Goal: Book appointment/travel/reservation

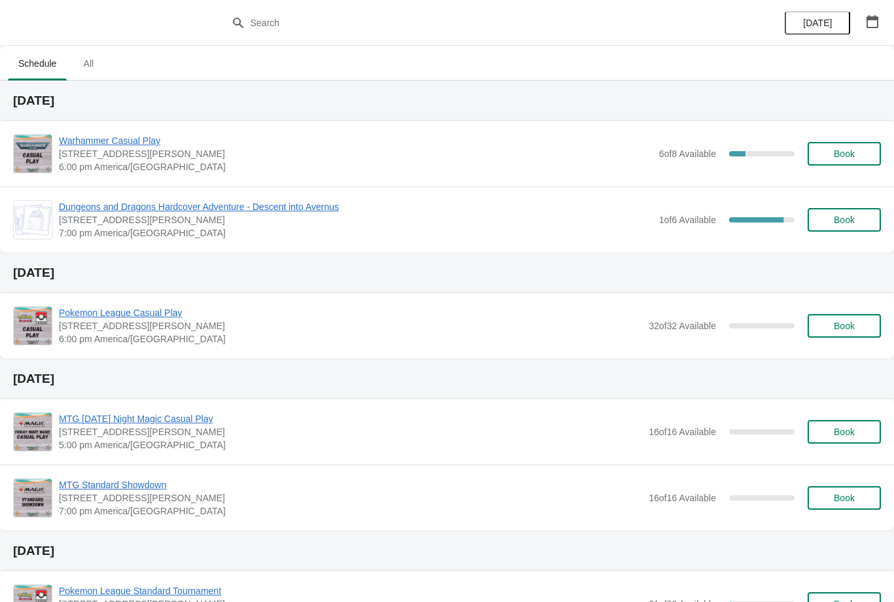
click at [856, 148] on span "Book" at bounding box center [844, 153] width 50 height 10
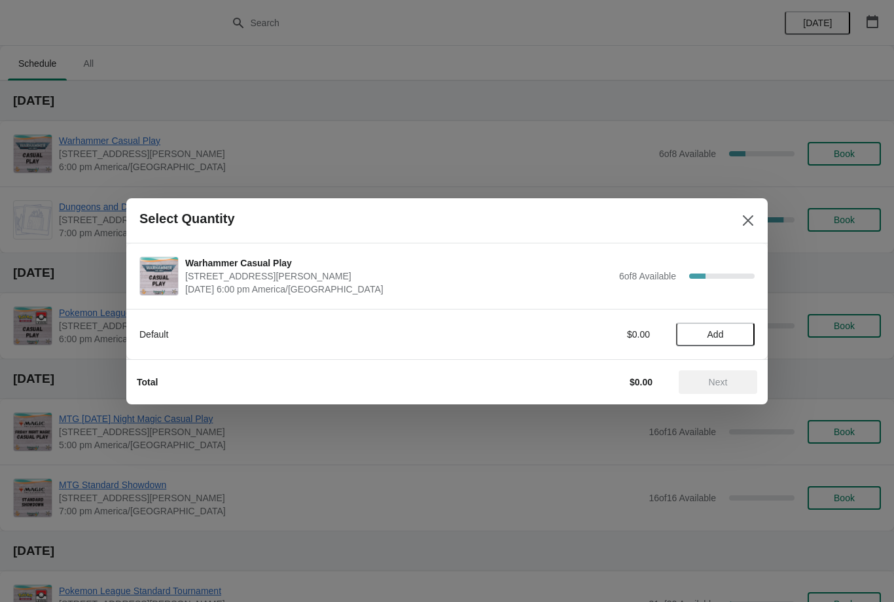
click at [709, 338] on span "Add" at bounding box center [715, 334] width 16 height 10
click at [722, 378] on span "Next" at bounding box center [717, 382] width 19 height 10
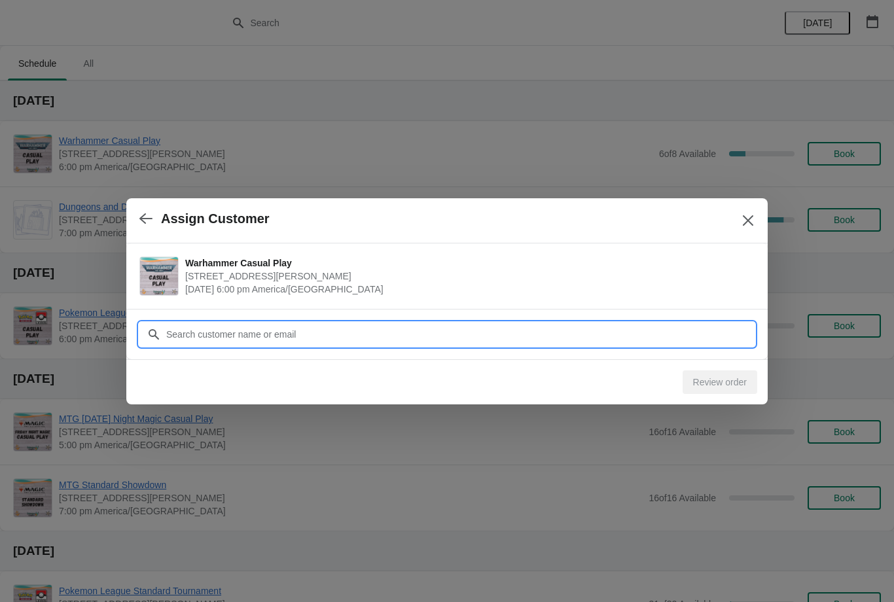
click at [355, 331] on input "Customer" at bounding box center [459, 334] width 589 height 24
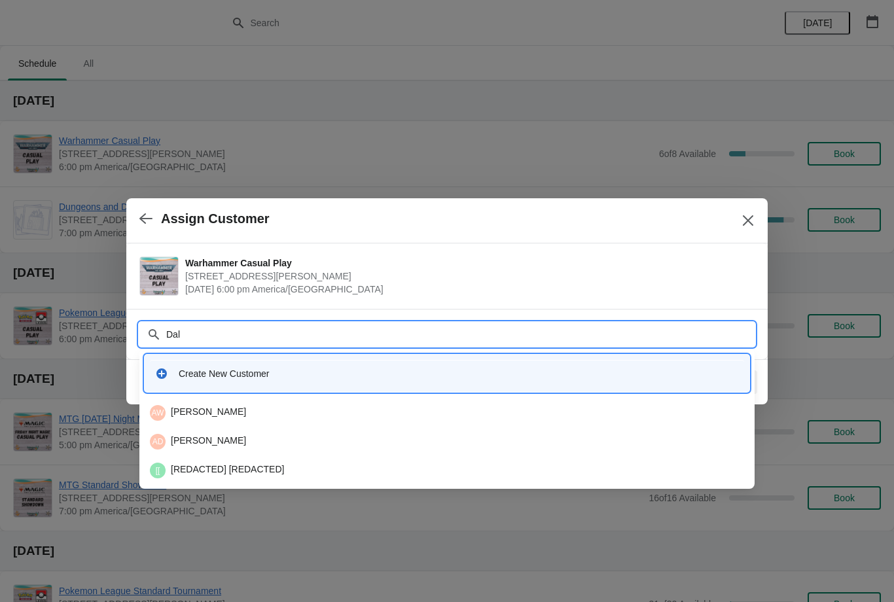
type input "Dall"
click at [237, 409] on div "DM Dallas Mullinax" at bounding box center [447, 413] width 594 height 16
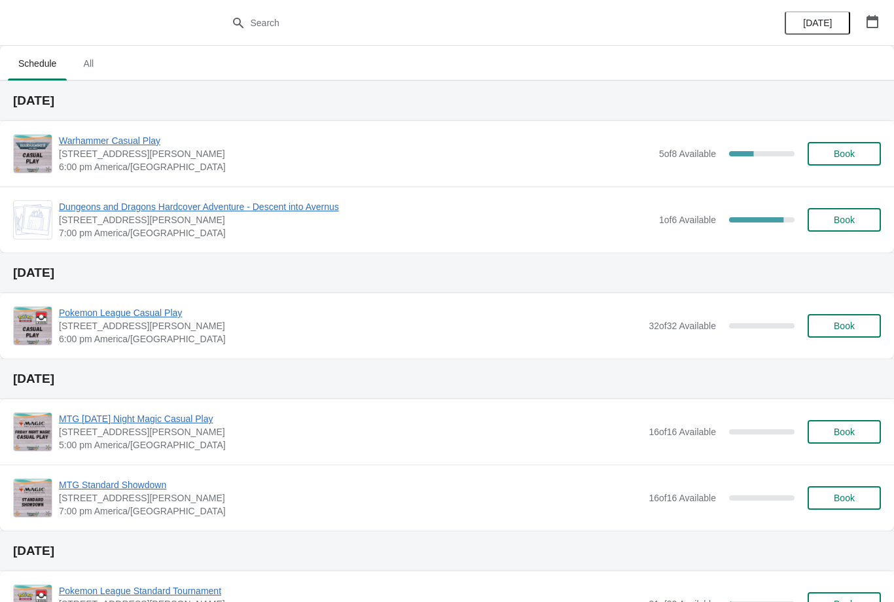
click at [131, 145] on span "Warhammer Casual Play" at bounding box center [355, 140] width 593 height 13
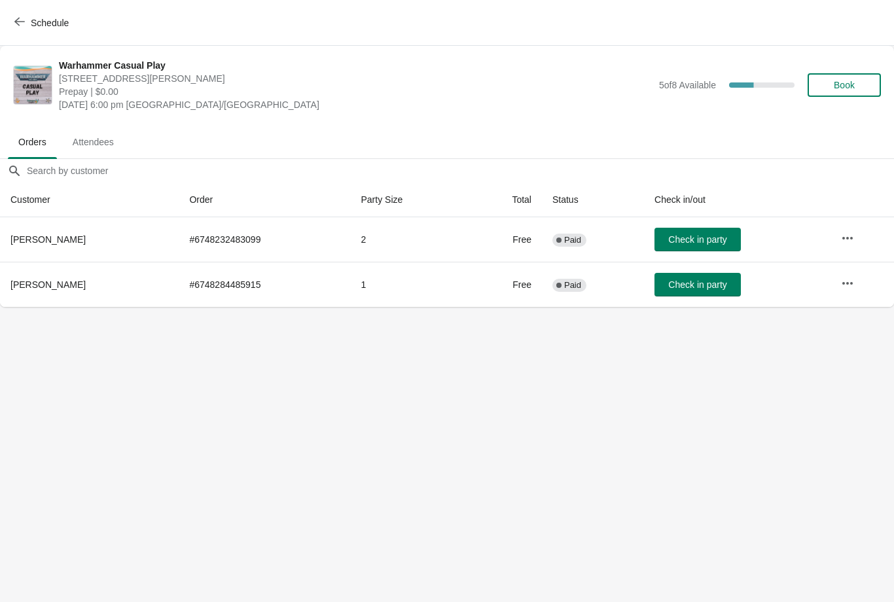
click at [849, 90] on span "Book" at bounding box center [843, 85] width 21 height 10
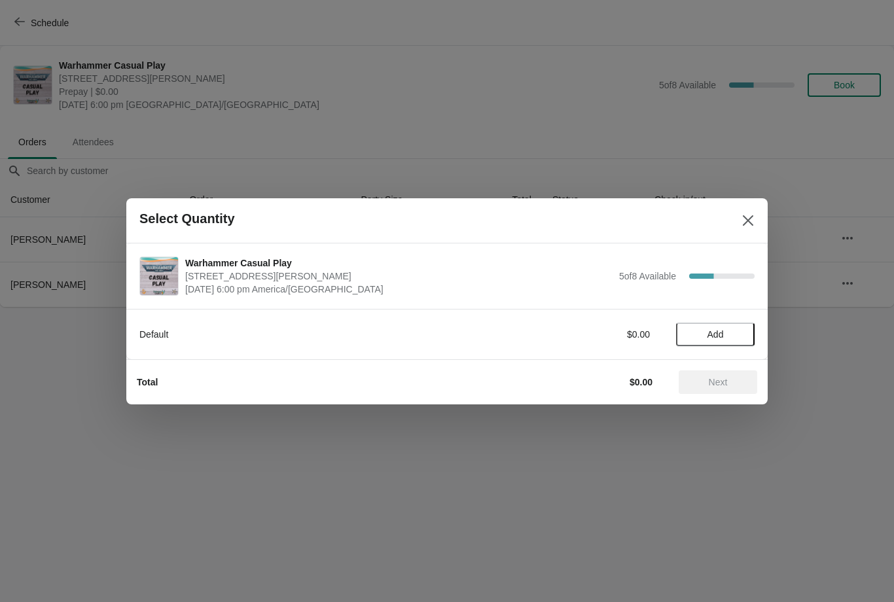
click at [721, 335] on span "Add" at bounding box center [715, 334] width 16 height 10
click at [719, 379] on span "Next" at bounding box center [717, 382] width 19 height 10
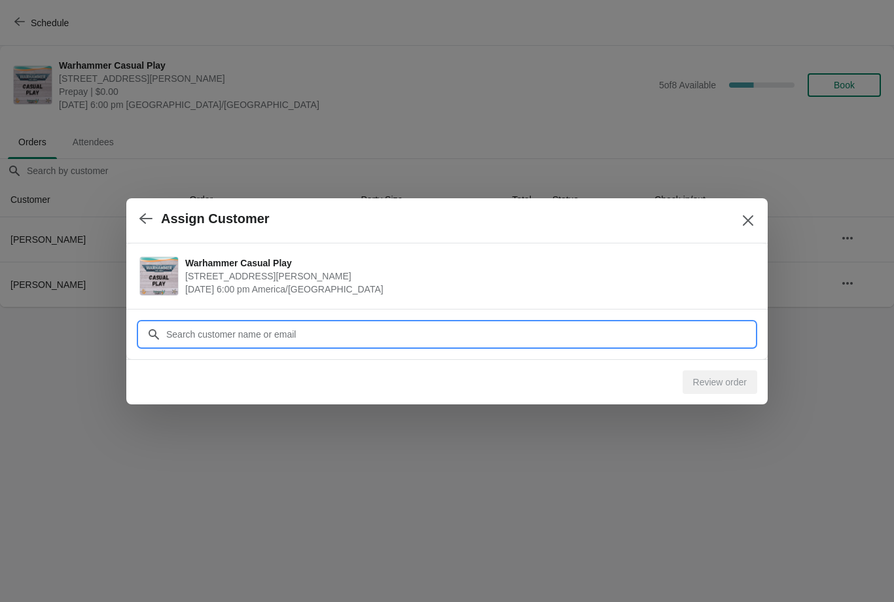
click at [359, 307] on div "Assign Customer Warhammer Casual Play 2040 Louetta Rd Ste I Spring, TX 77388 Se…" at bounding box center [447, 307] width 894 height 0
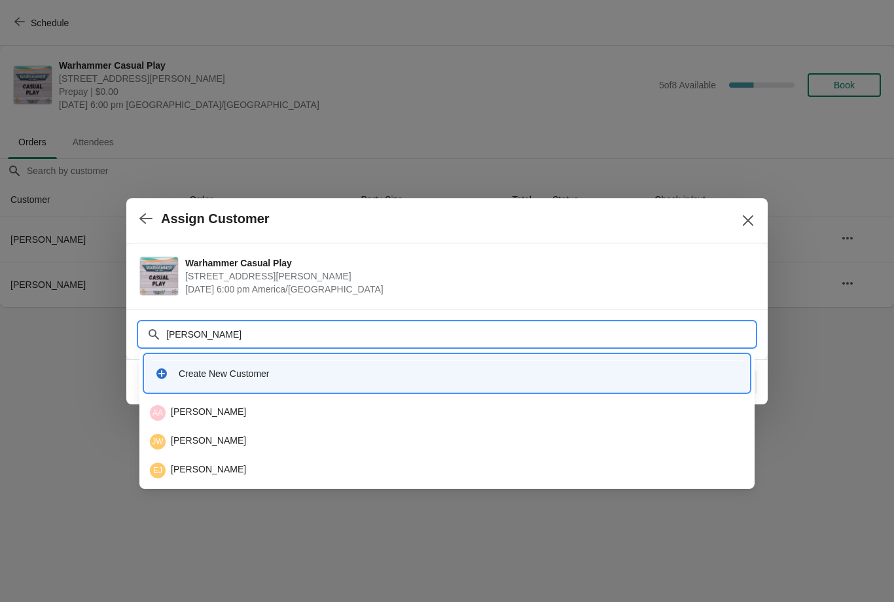
type input "J"
type input "A"
type input "S"
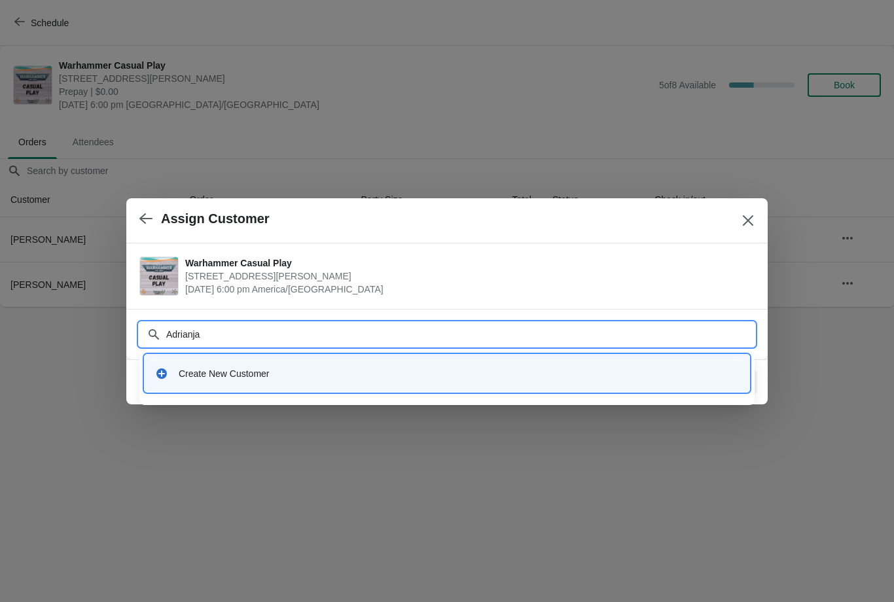
type input "Adrianj"
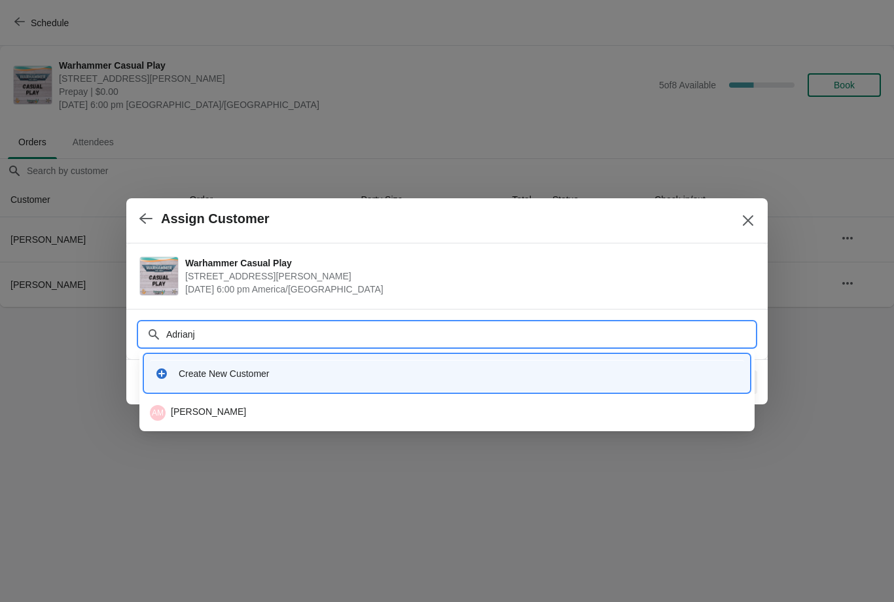
click at [186, 415] on div "AM Adrian McIntosh" at bounding box center [447, 413] width 594 height 16
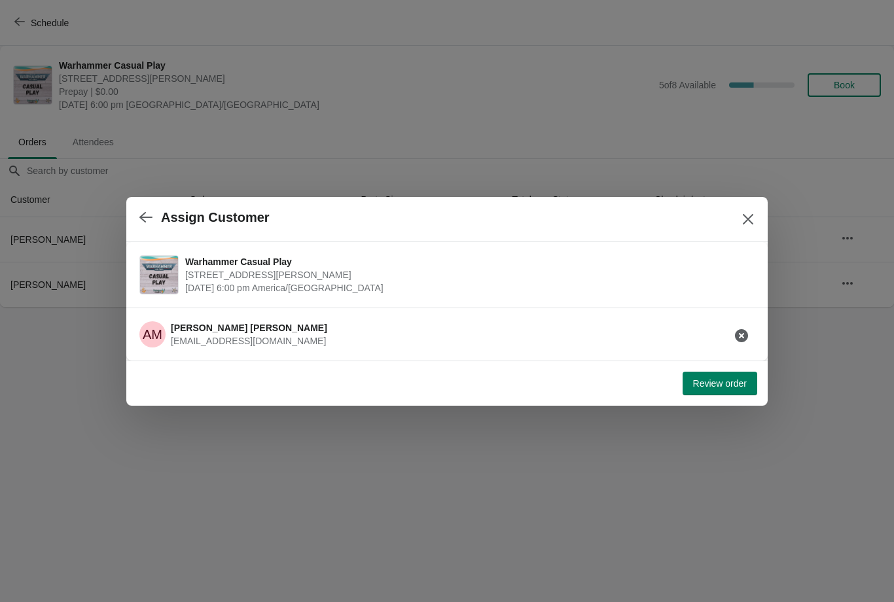
click at [755, 207] on button "Close" at bounding box center [748, 219] width 24 height 24
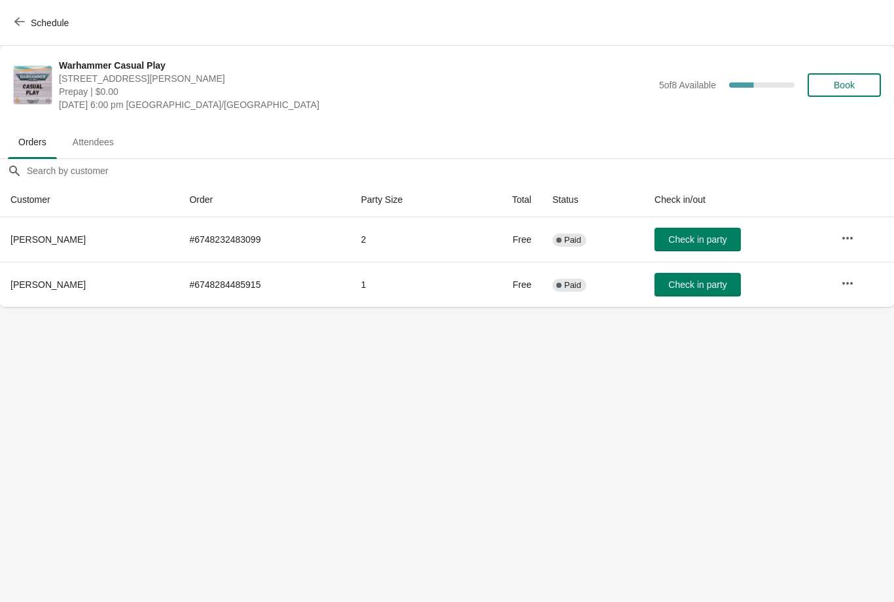
click at [846, 80] on span "Book" at bounding box center [843, 85] width 21 height 10
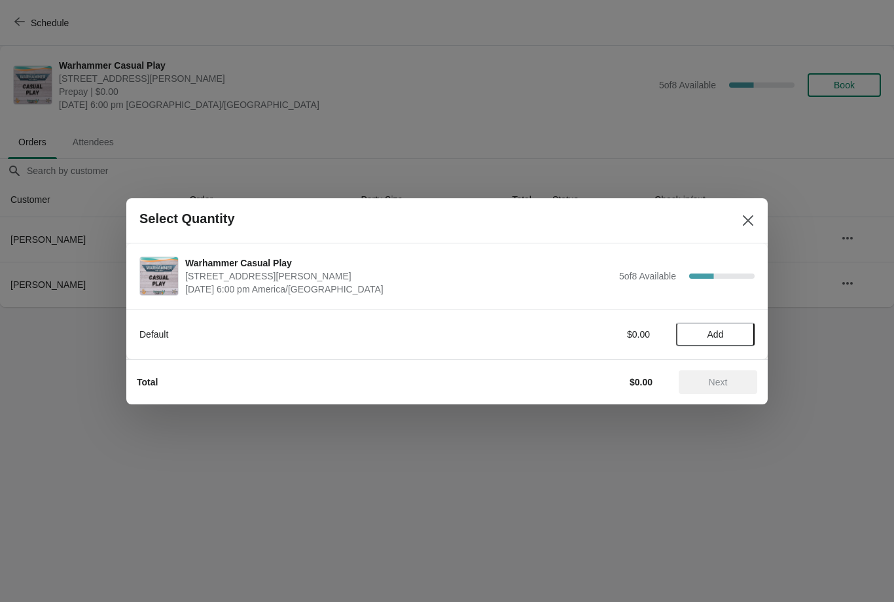
click at [701, 345] on button "Add" at bounding box center [715, 334] width 78 height 24
click at [733, 381] on span "Next" at bounding box center [718, 382] width 58 height 10
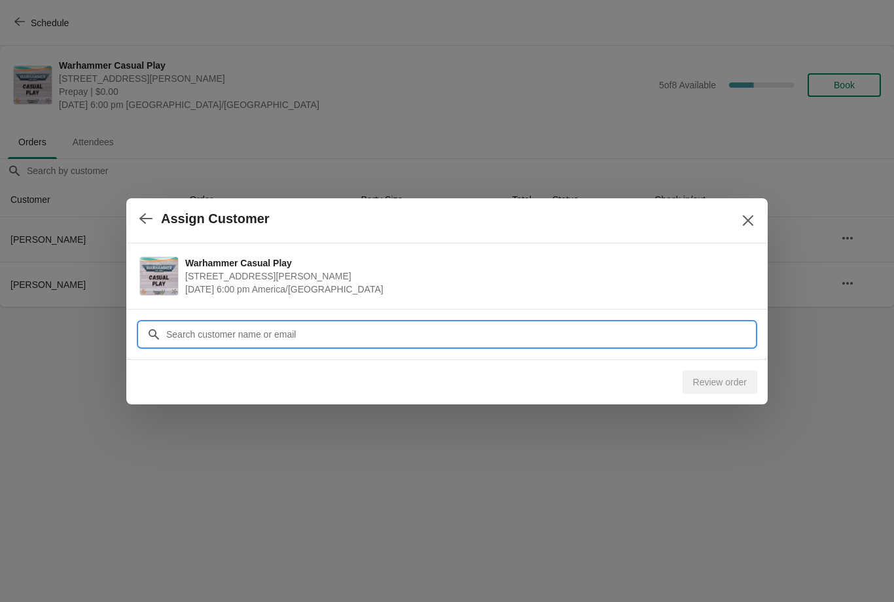
click at [234, 307] on div "Assign Customer Warhammer Casual Play 2040 Louetta Rd Ste I Spring, TX 77388 Se…" at bounding box center [447, 307] width 894 height 0
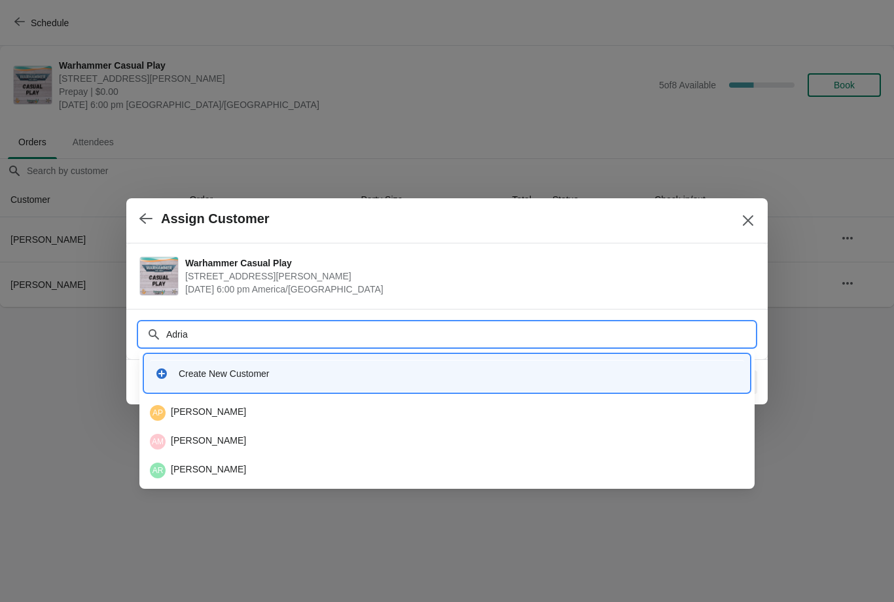
type input "[PERSON_NAME]"
click at [215, 409] on div "AP Adrian Persaud" at bounding box center [447, 413] width 594 height 16
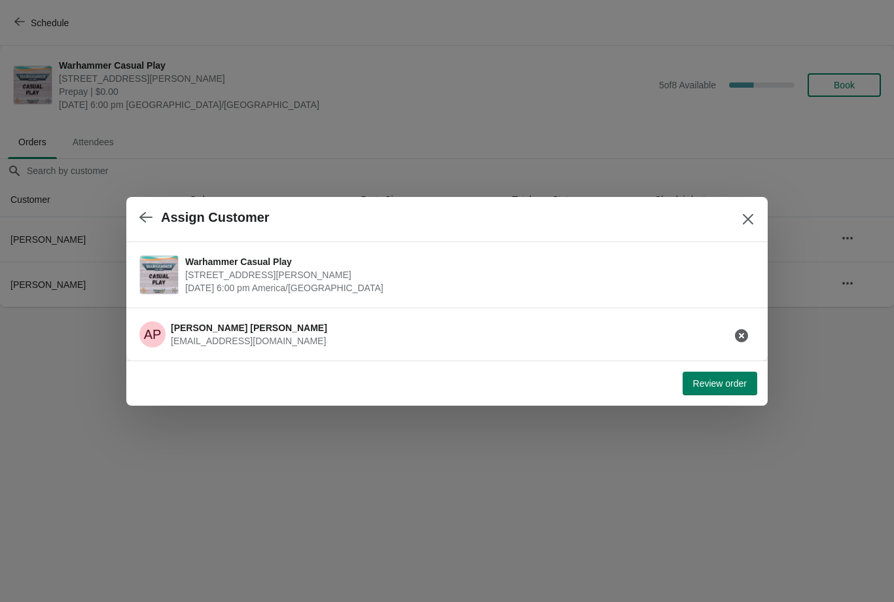
click at [742, 332] on icon "button" at bounding box center [741, 335] width 13 height 13
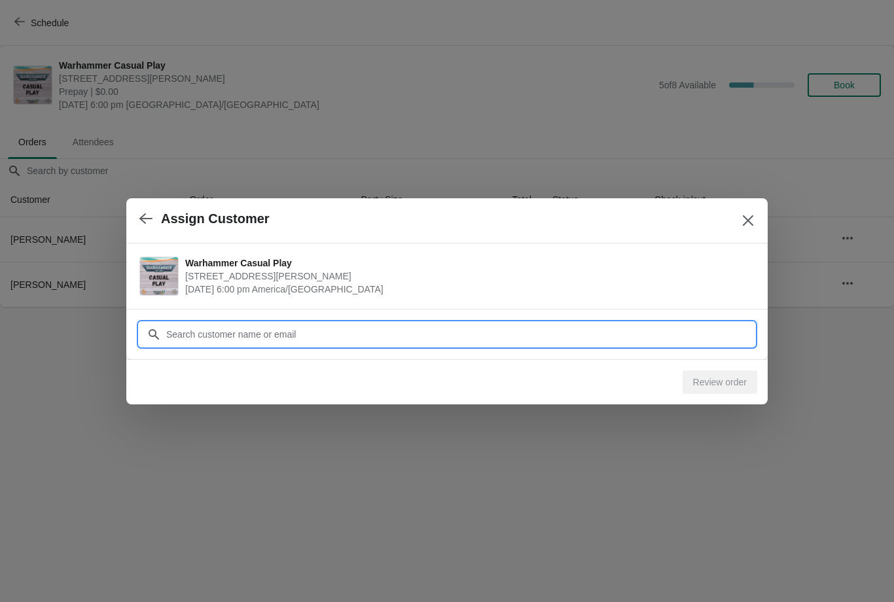
click at [288, 326] on input "Customer" at bounding box center [459, 334] width 589 height 24
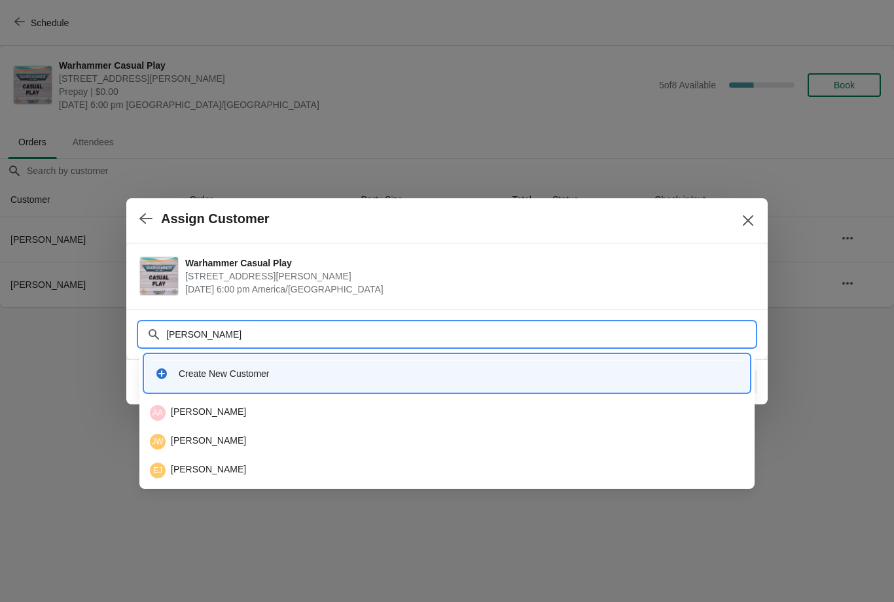
type input "J"
type input "A"
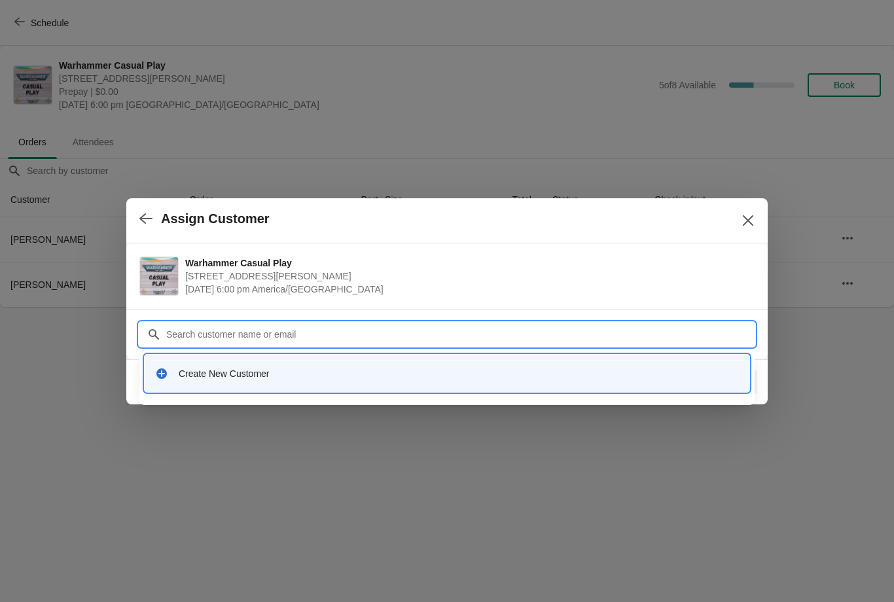
click at [211, 374] on div "Create New Customer" at bounding box center [459, 373] width 560 height 13
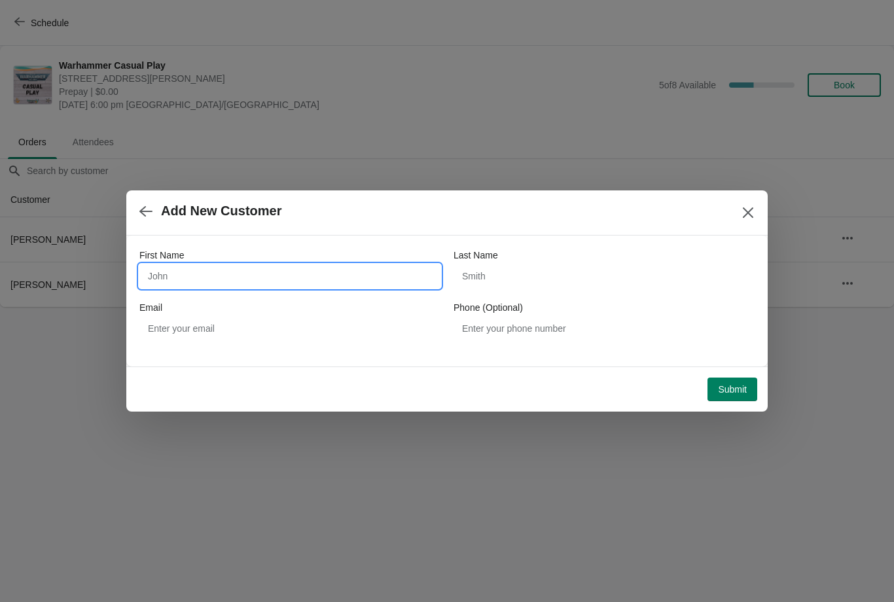
click at [203, 282] on input "First Name" at bounding box center [289, 276] width 301 height 24
type input "[PERSON_NAME]"
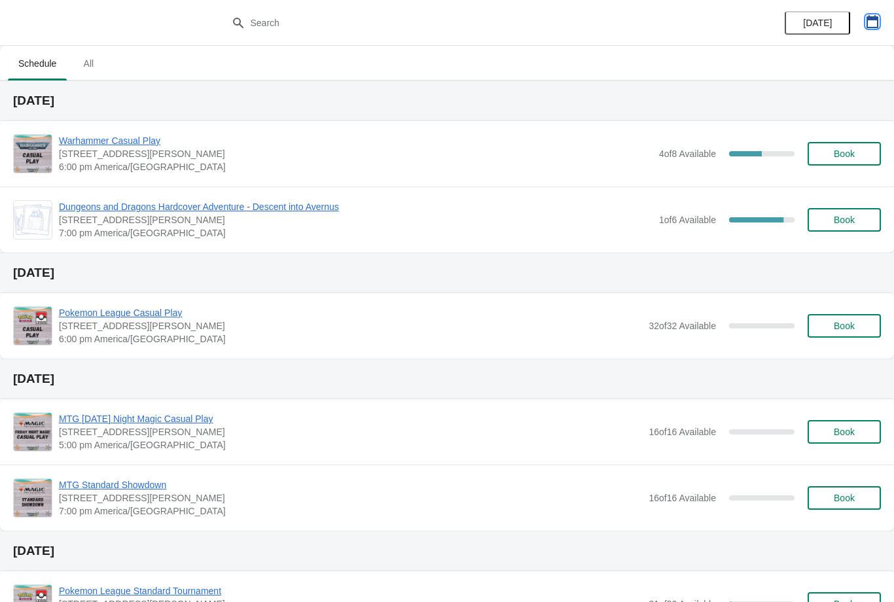
click at [860, 11] on button "button" at bounding box center [872, 22] width 24 height 24
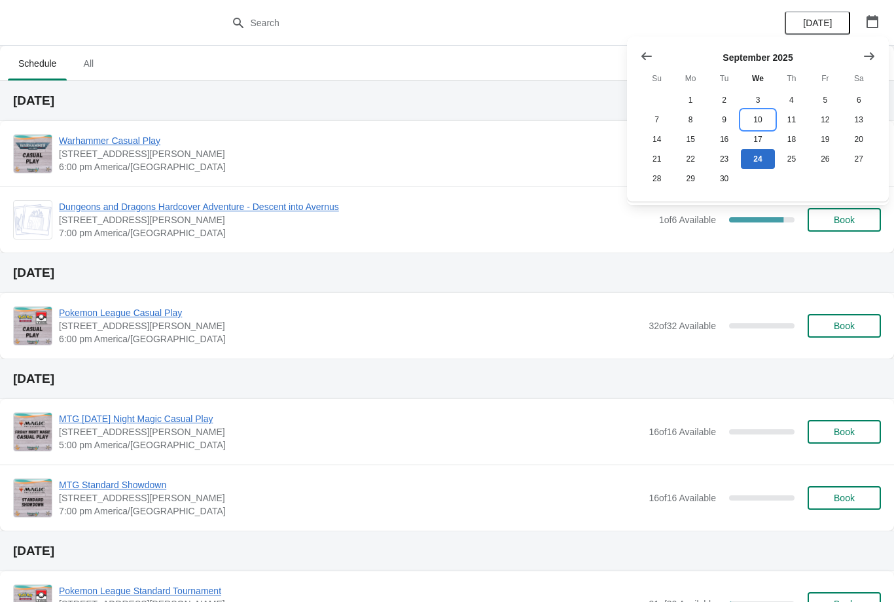
click at [762, 128] on button "10" at bounding box center [756, 120] width 33 height 20
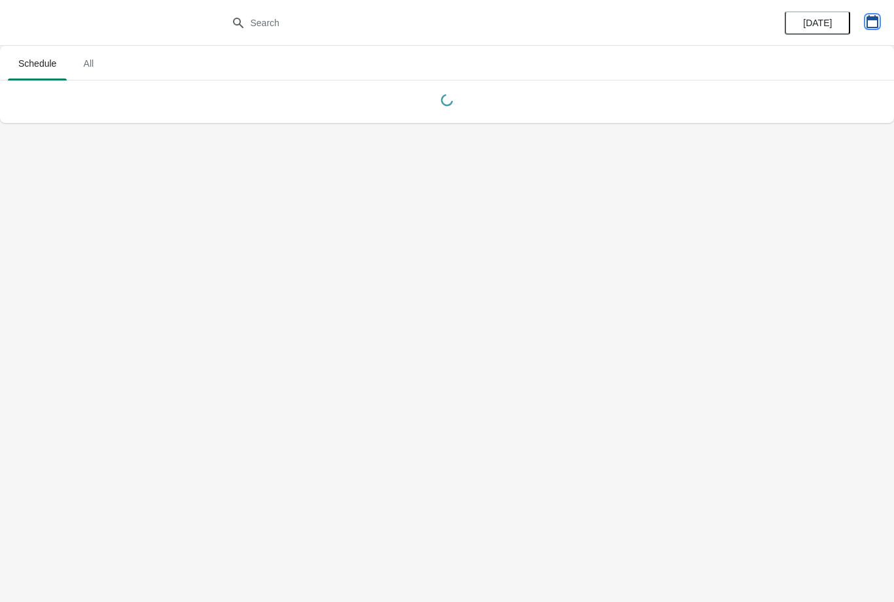
click at [871, 15] on icon "button" at bounding box center [871, 21] width 13 height 13
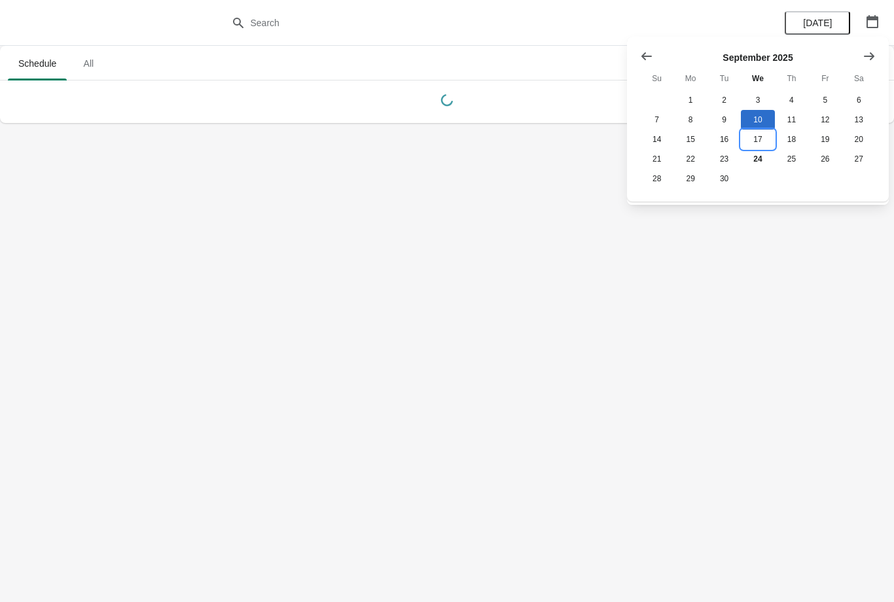
click at [761, 130] on button "17" at bounding box center [756, 140] width 33 height 20
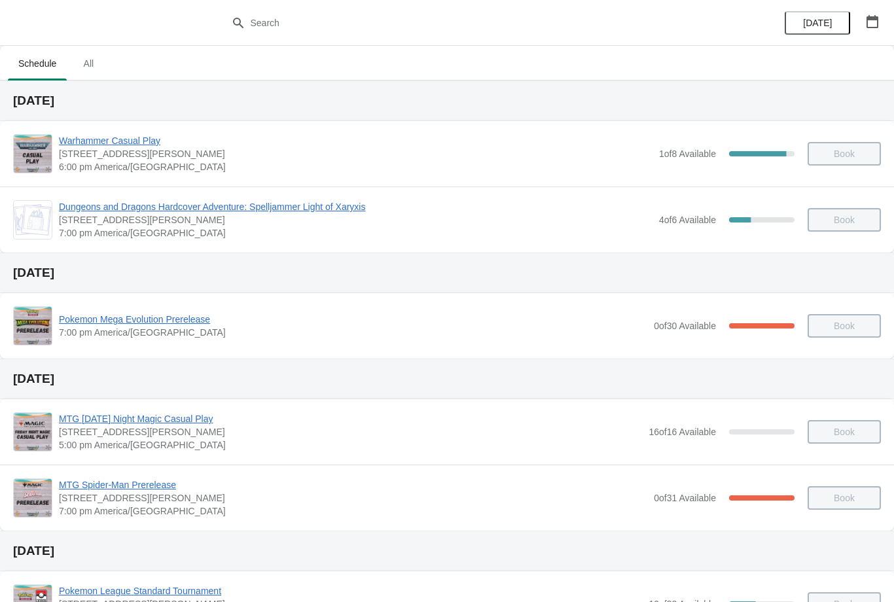
click at [100, 137] on span "Warhammer Casual Play" at bounding box center [355, 140] width 593 height 13
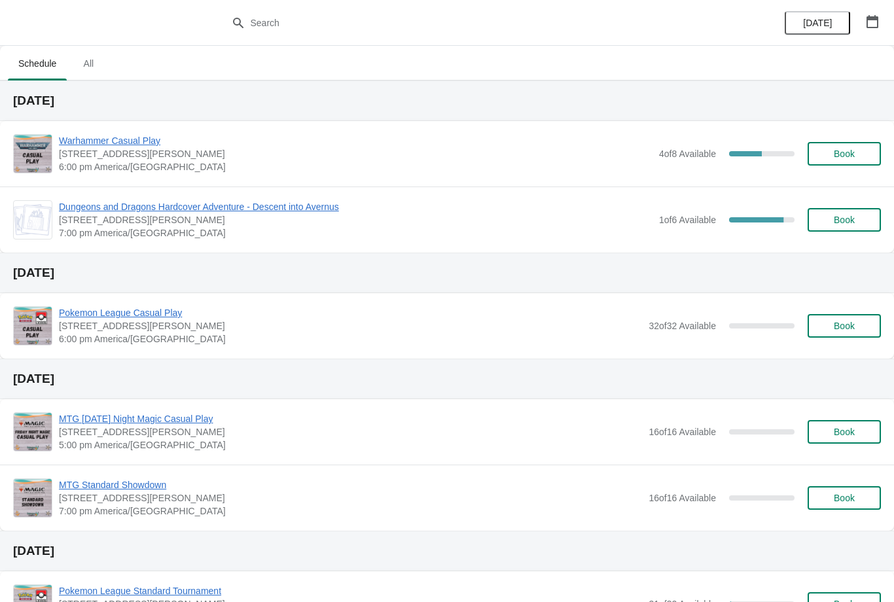
click at [125, 135] on span "Warhammer Casual Play" at bounding box center [355, 140] width 593 height 13
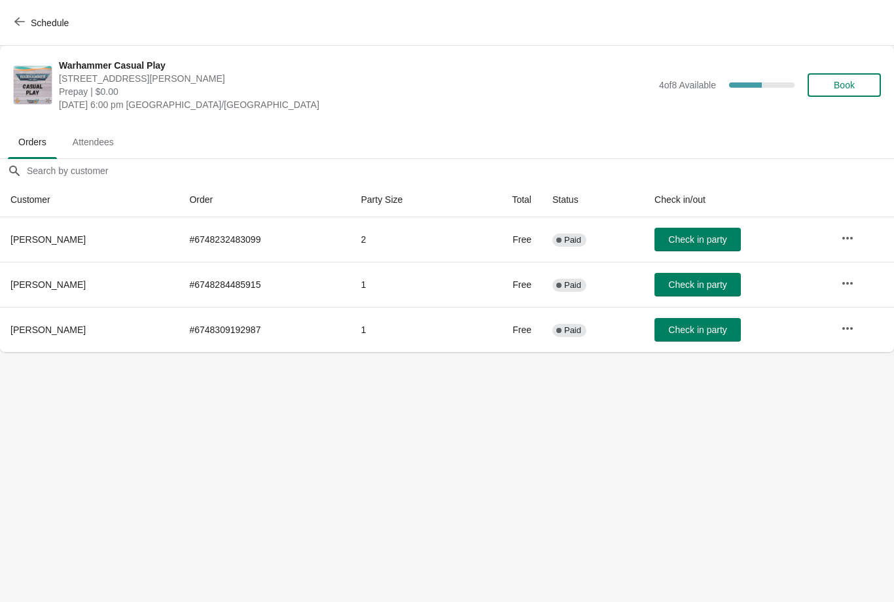
click at [855, 324] on button "button" at bounding box center [847, 329] width 24 height 24
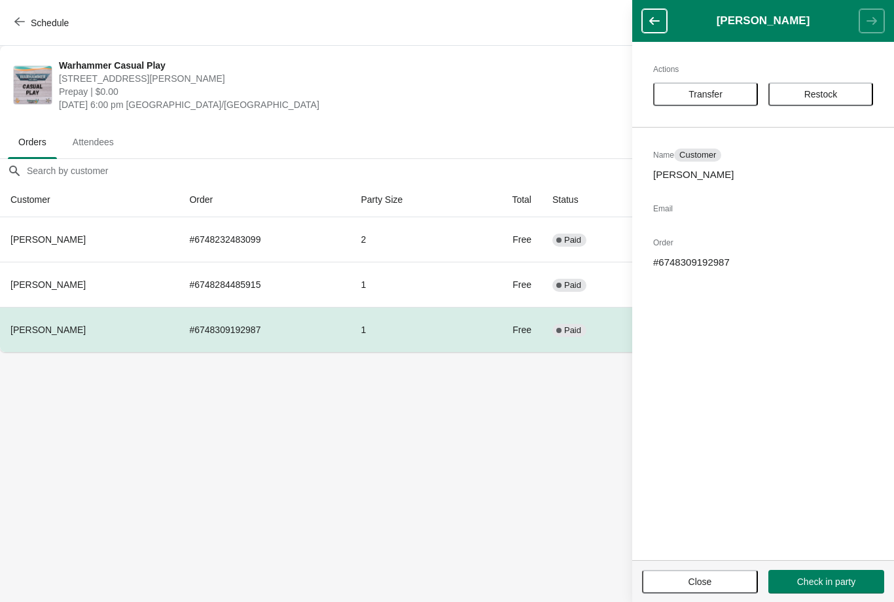
click at [657, 17] on icon "button" at bounding box center [654, 20] width 13 height 13
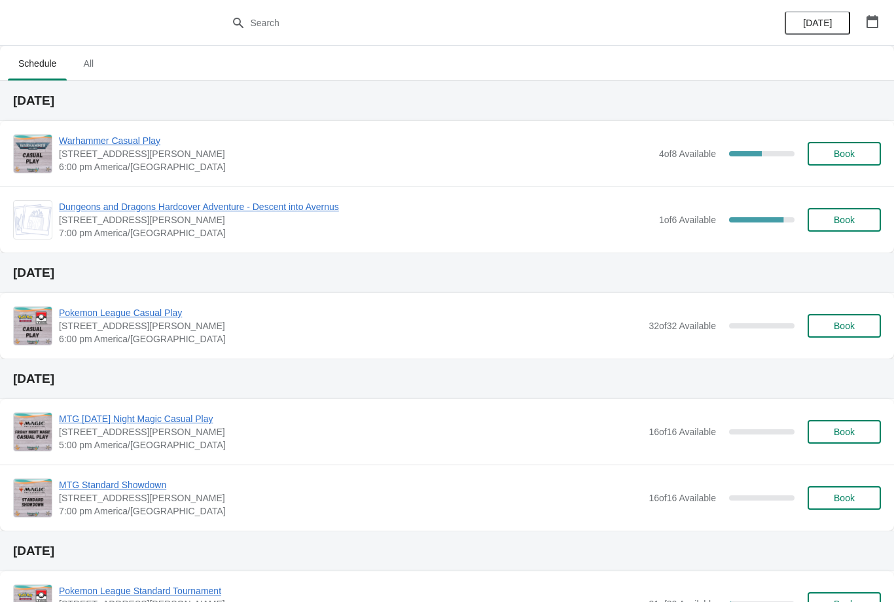
click at [238, 203] on span "Dungeons and Dragons Hardcover Adventure - Descent into Avernus" at bounding box center [355, 206] width 593 height 13
click at [102, 141] on span "Warhammer Casual Play" at bounding box center [355, 140] width 593 height 13
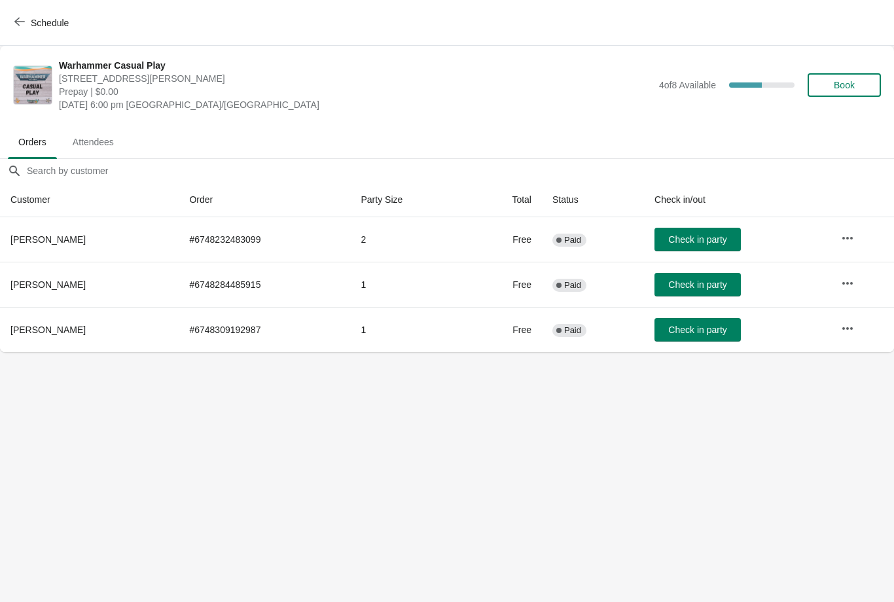
click at [837, 88] on span "Book" at bounding box center [843, 85] width 21 height 10
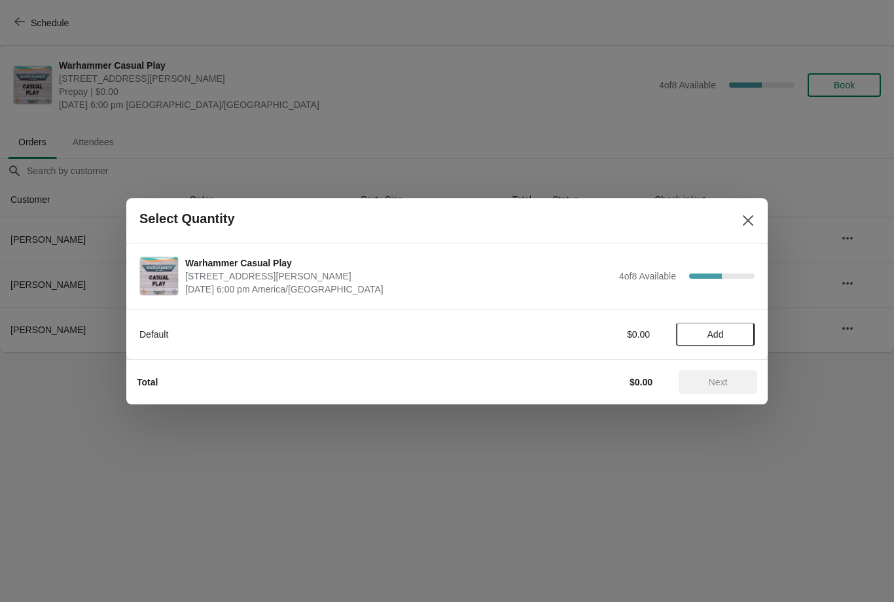
click at [721, 336] on span "Add" at bounding box center [715, 334] width 16 height 10
click at [710, 384] on span "Next" at bounding box center [717, 382] width 19 height 10
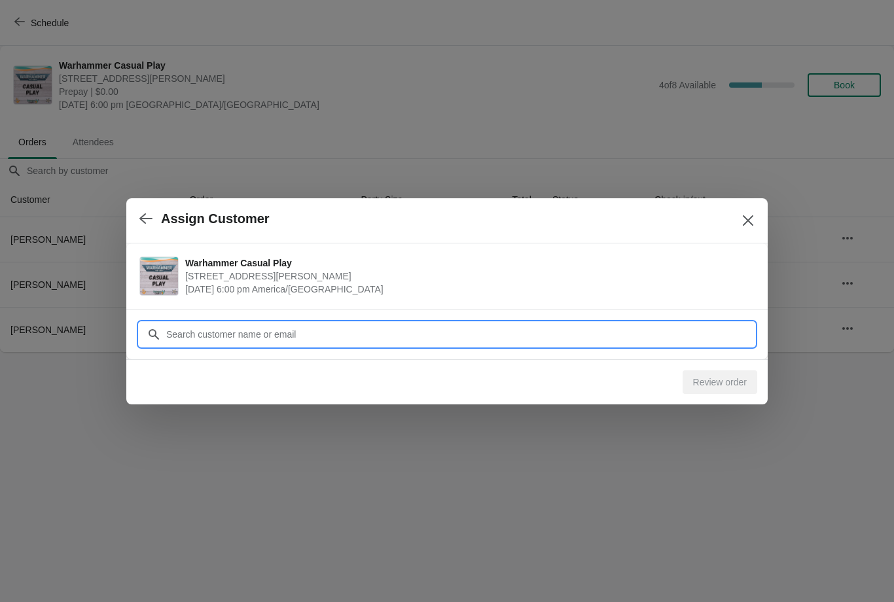
click at [430, 334] on input "Customer" at bounding box center [459, 334] width 589 height 24
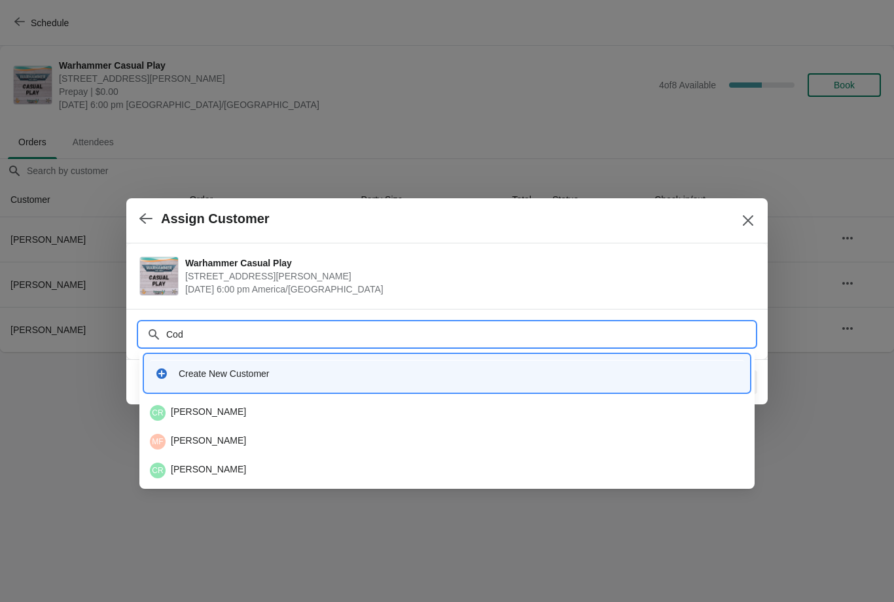
type input "[PERSON_NAME]"
click at [276, 411] on div "CR [PERSON_NAME]" at bounding box center [447, 413] width 594 height 16
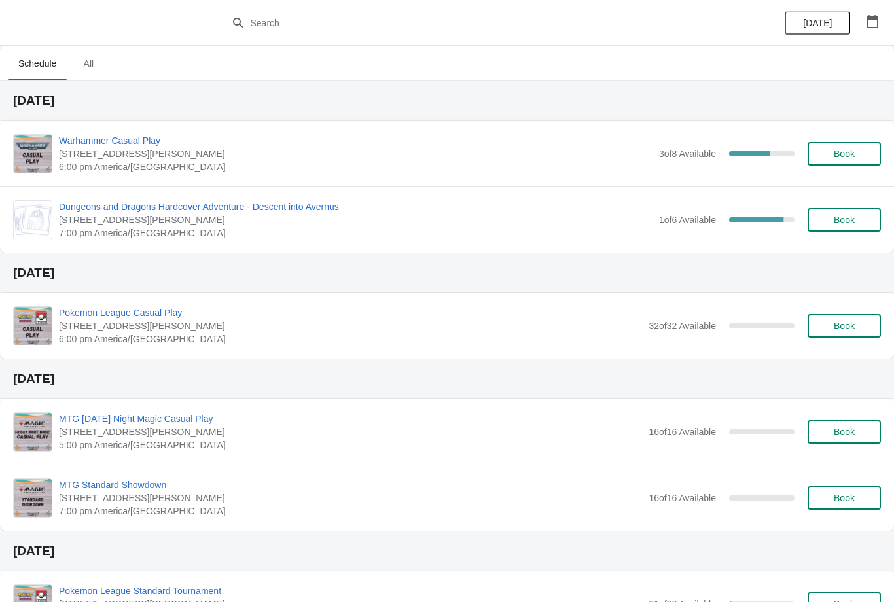
click at [101, 138] on span "Warhammer Casual Play" at bounding box center [355, 140] width 593 height 13
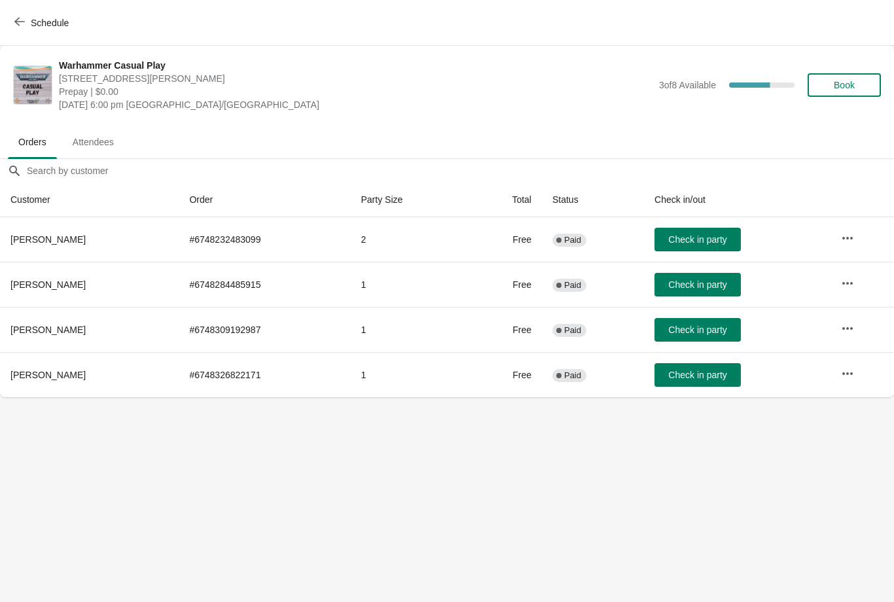
click at [852, 92] on button "Book" at bounding box center [843, 85] width 73 height 24
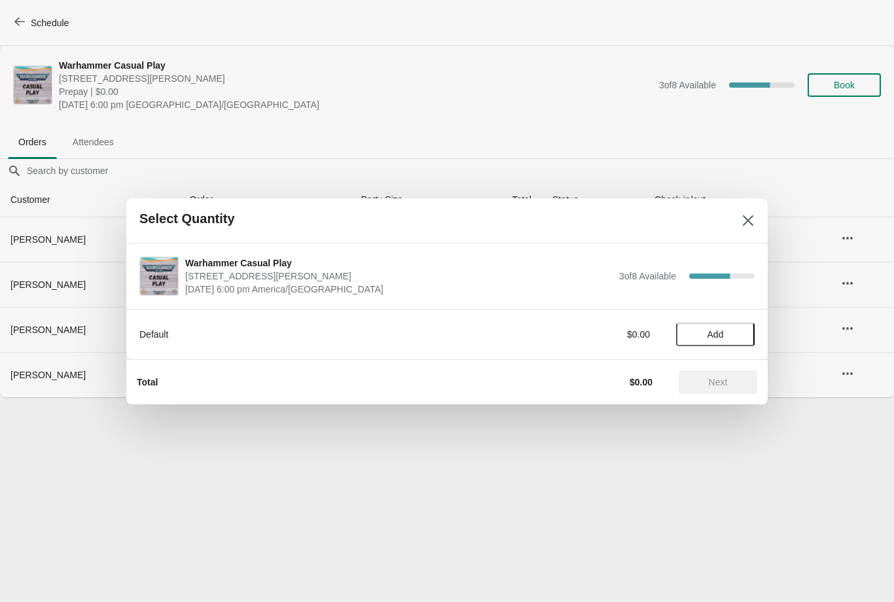
click at [706, 341] on button "Add" at bounding box center [715, 334] width 78 height 24
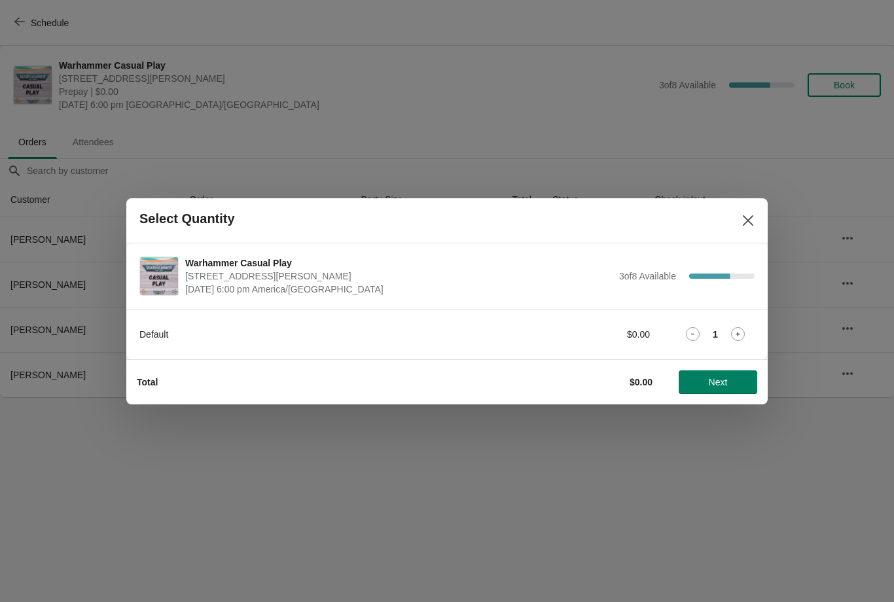
click at [712, 381] on span "Next" at bounding box center [717, 382] width 19 height 10
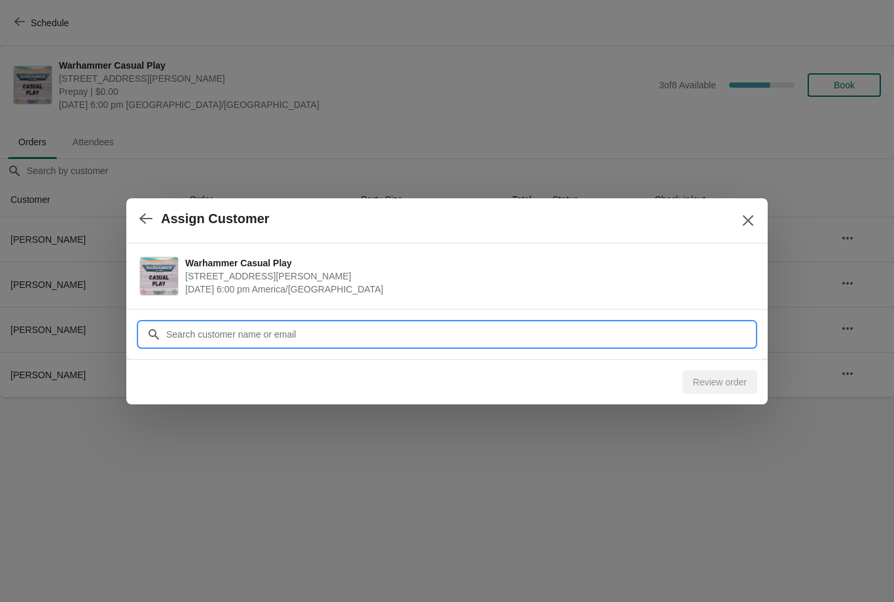
click at [453, 334] on input "Customer" at bounding box center [459, 334] width 589 height 24
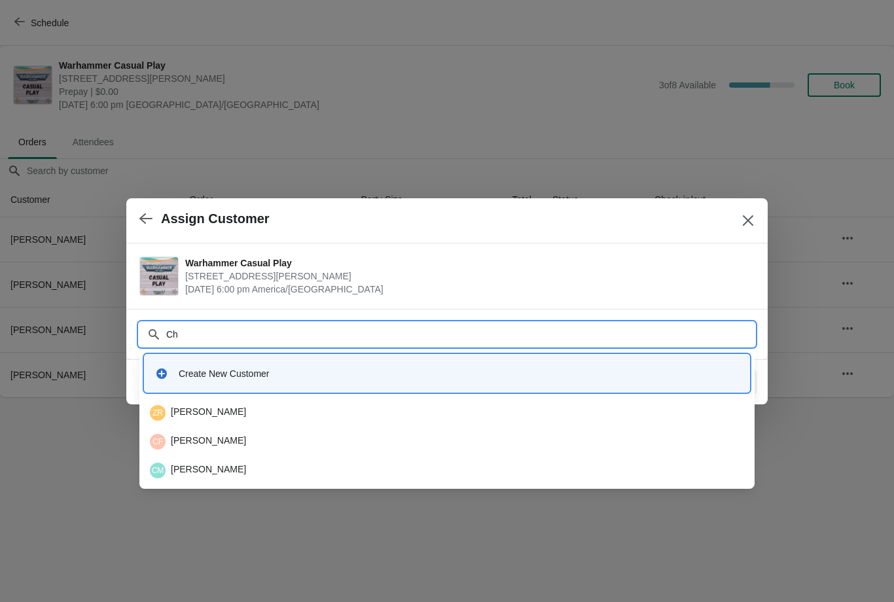
type input "C"
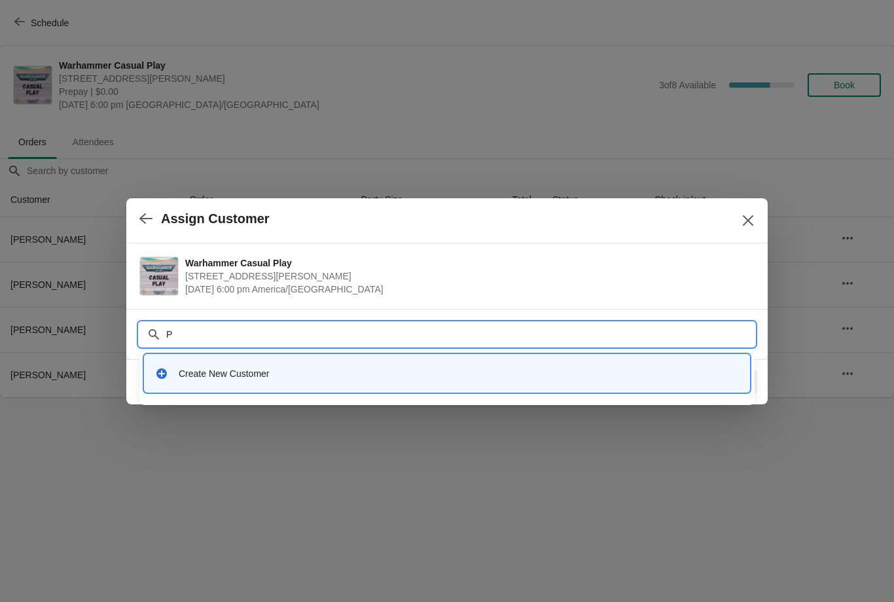
type input "Pi"
